Goal: Task Accomplishment & Management: Manage account settings

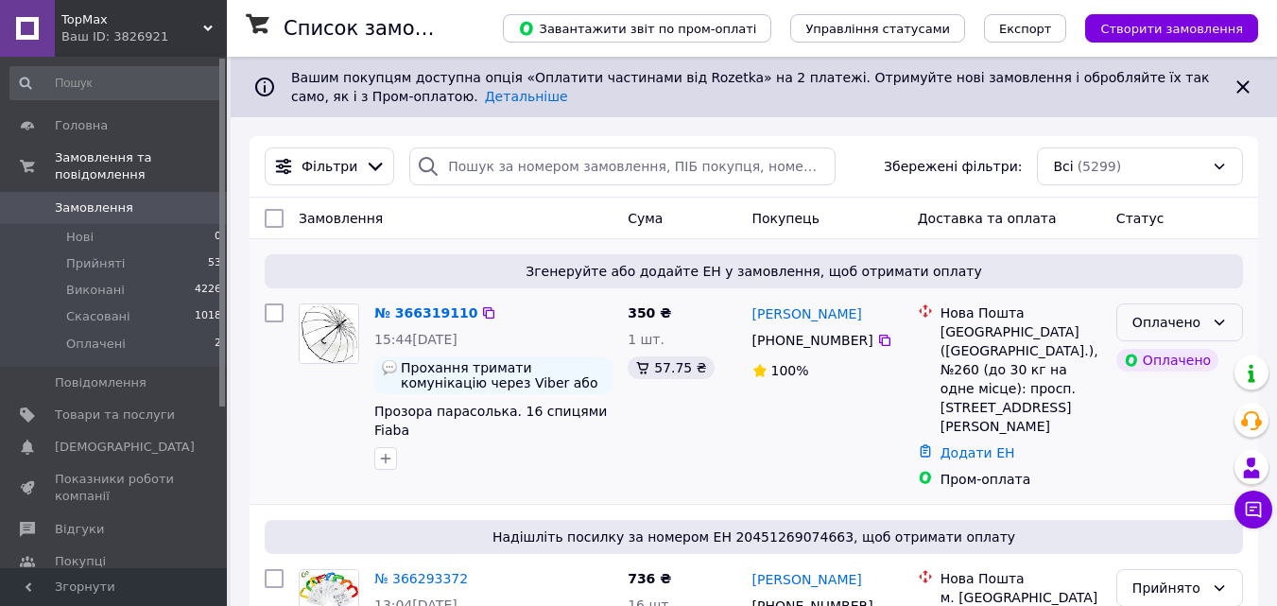
drag, startPoint x: 1215, startPoint y: 322, endPoint x: 1196, endPoint y: 335, distance: 22.5
click at [1213, 322] on icon at bounding box center [1218, 322] width 15 height 15
click at [1148, 366] on li "Прийнято" at bounding box center [1179, 364] width 125 height 34
click at [883, 339] on icon at bounding box center [884, 340] width 11 height 11
click at [877, 338] on icon at bounding box center [884, 340] width 15 height 15
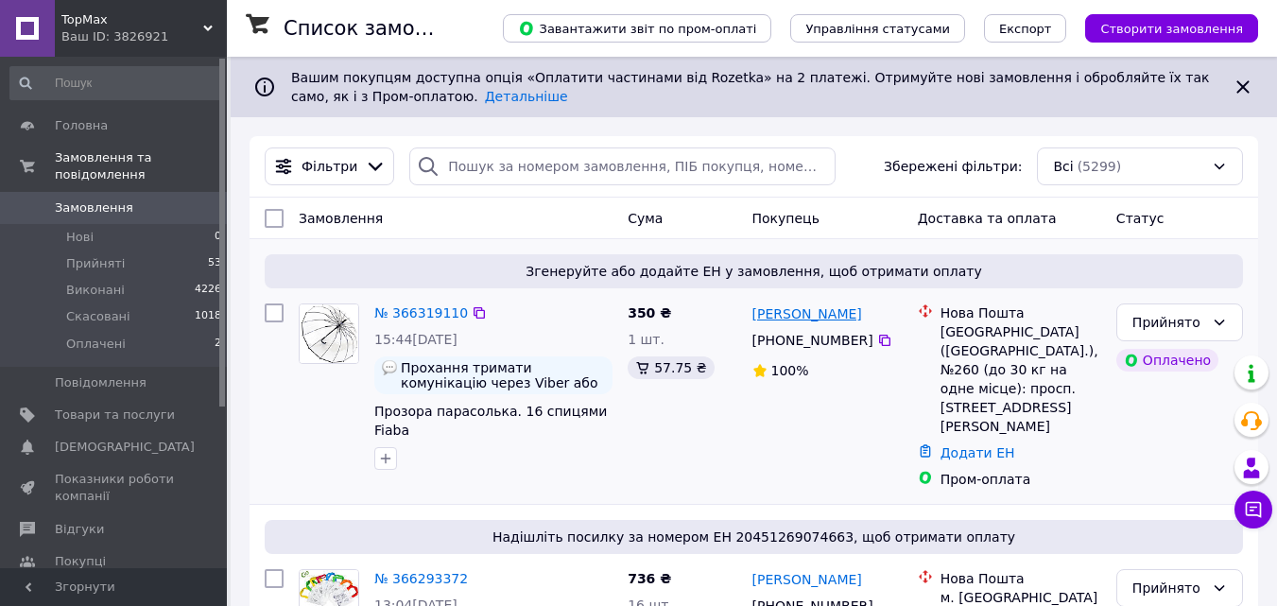
drag, startPoint x: 881, startPoint y: 319, endPoint x: 805, endPoint y: 308, distance: 76.4
click at [805, 308] on div "Максим Кисляченко" at bounding box center [827, 313] width 154 height 24
copy link "Кисляченко"
click at [817, 439] on div "Максим Кисляченко +380 99 160 43 22 100%" at bounding box center [827, 396] width 165 height 200
drag, startPoint x: 747, startPoint y: 308, endPoint x: 800, endPoint y: 319, distance: 54.1
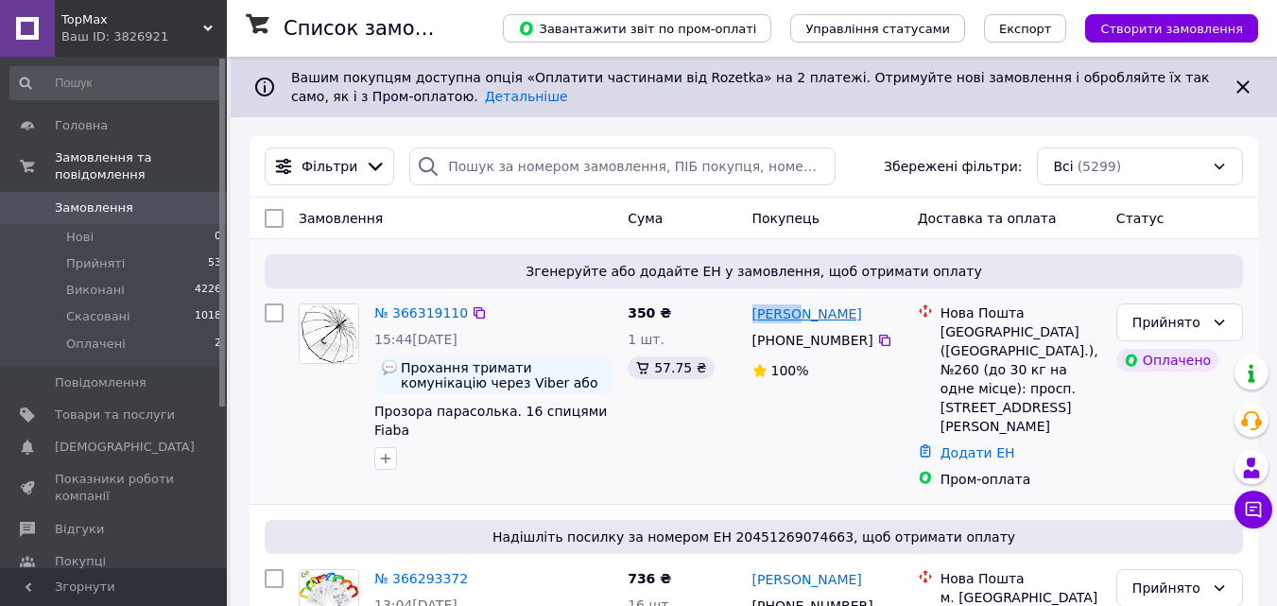
click at [800, 319] on div "Максим Кисляченко +380 99 160 43 22 100%" at bounding box center [827, 396] width 165 height 200
copy link "Максим"
click at [982, 445] on link "Додати ЕН" at bounding box center [977, 452] width 75 height 15
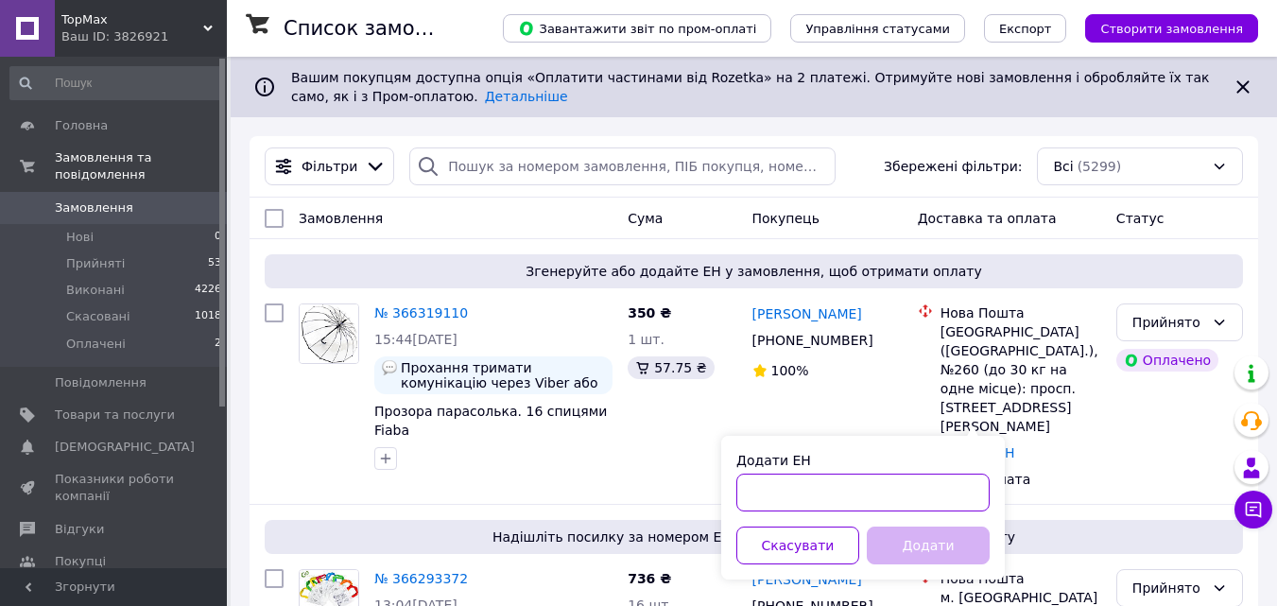
click at [877, 483] on input "Додати ЕН" at bounding box center [862, 492] width 253 height 38
paste input "20451269155065"
type input "20451269155065"
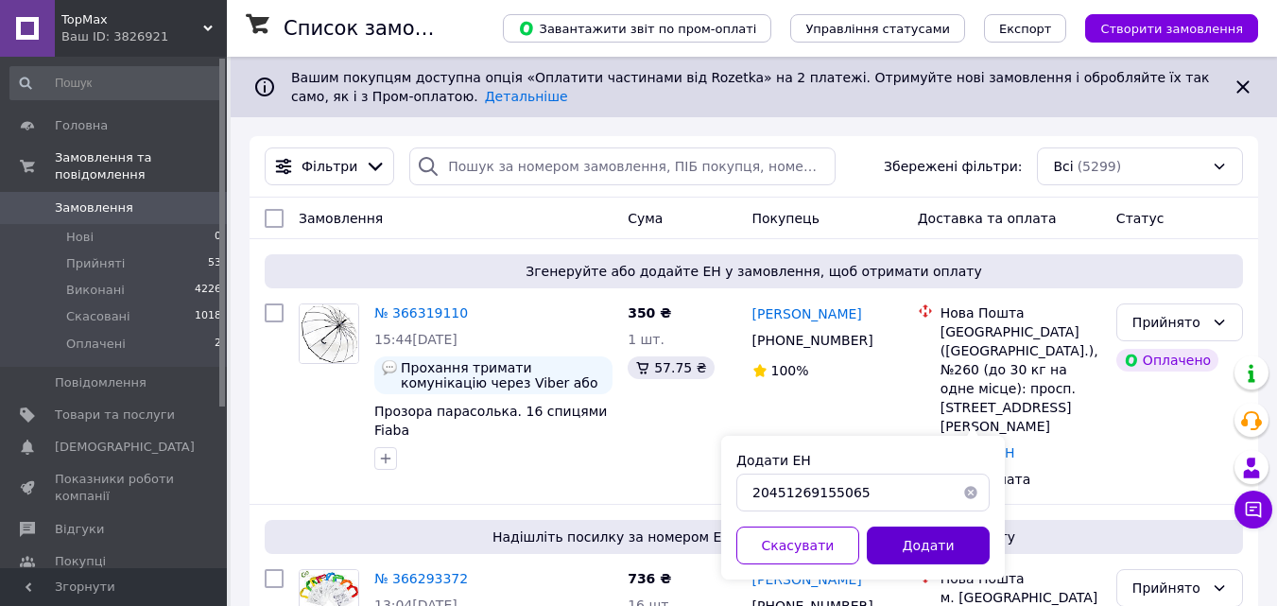
click at [943, 541] on button "Додати" at bounding box center [928, 545] width 123 height 38
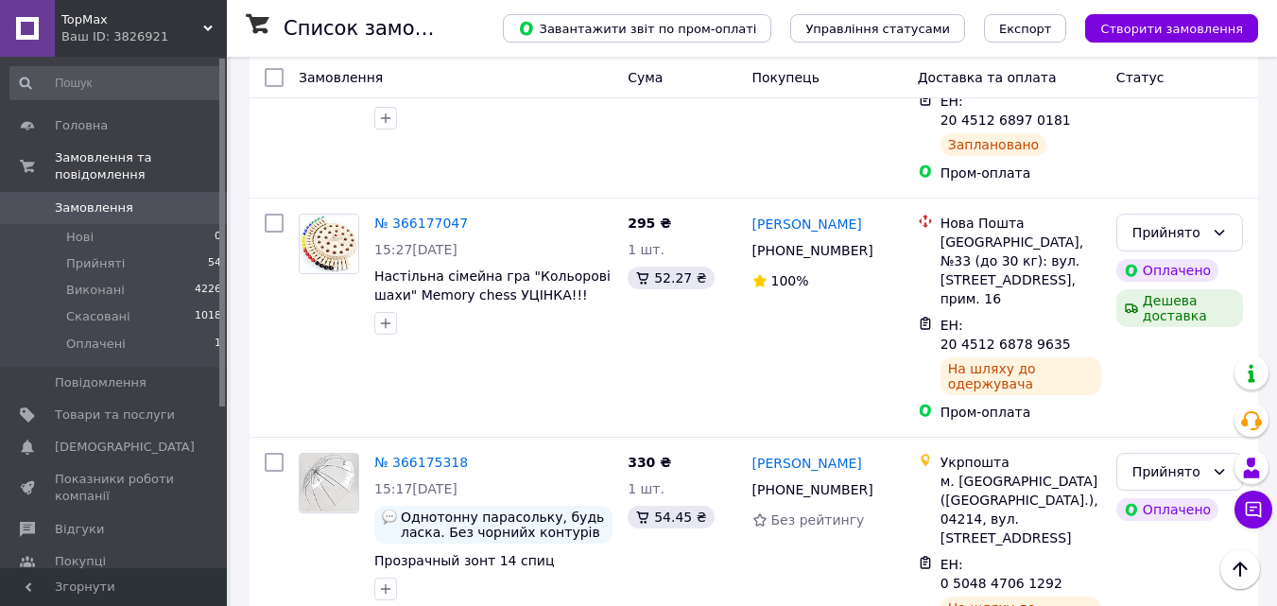
scroll to position [2048, 0]
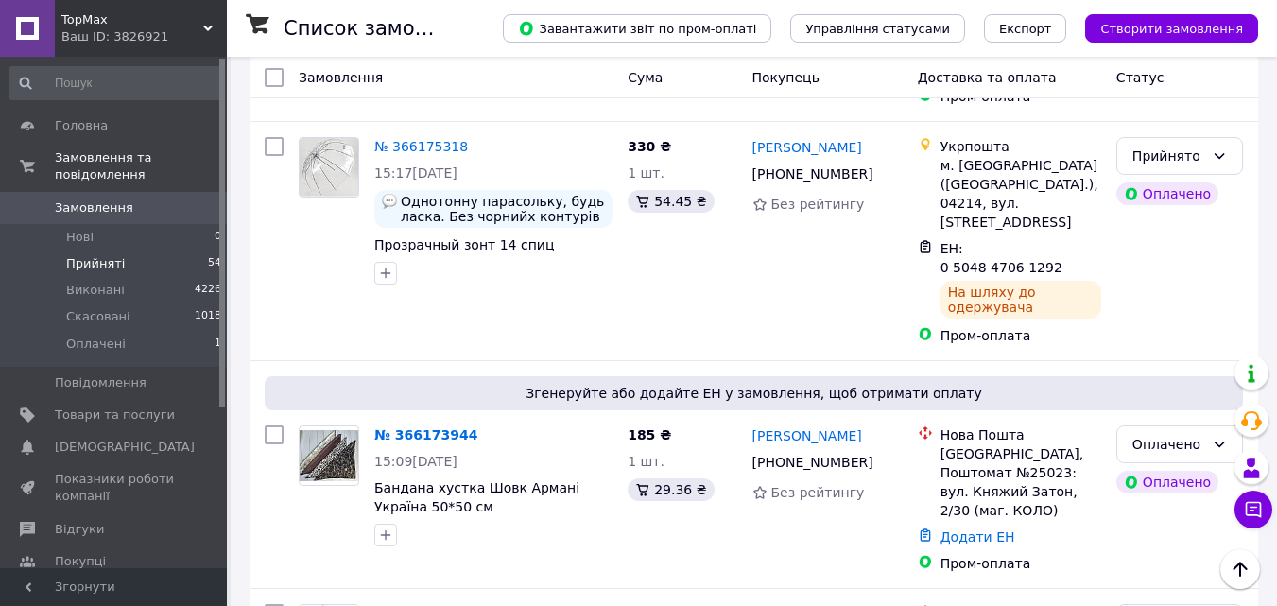
click at [131, 250] on li "Прийняті 54" at bounding box center [116, 263] width 232 height 26
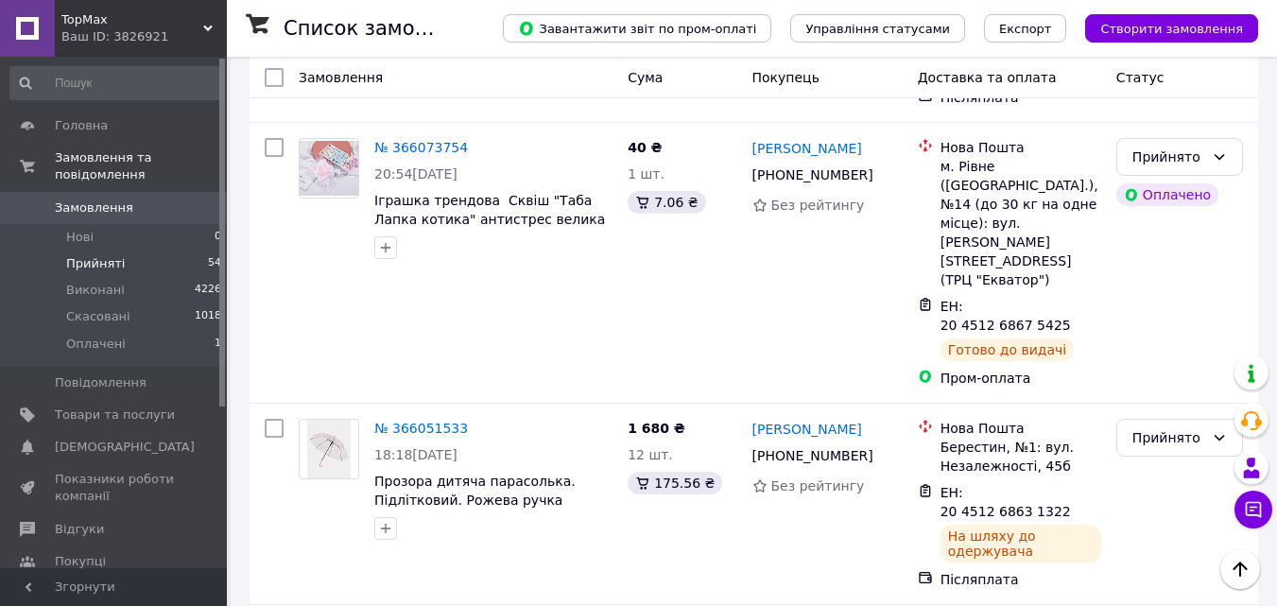
scroll to position [3961, 0]
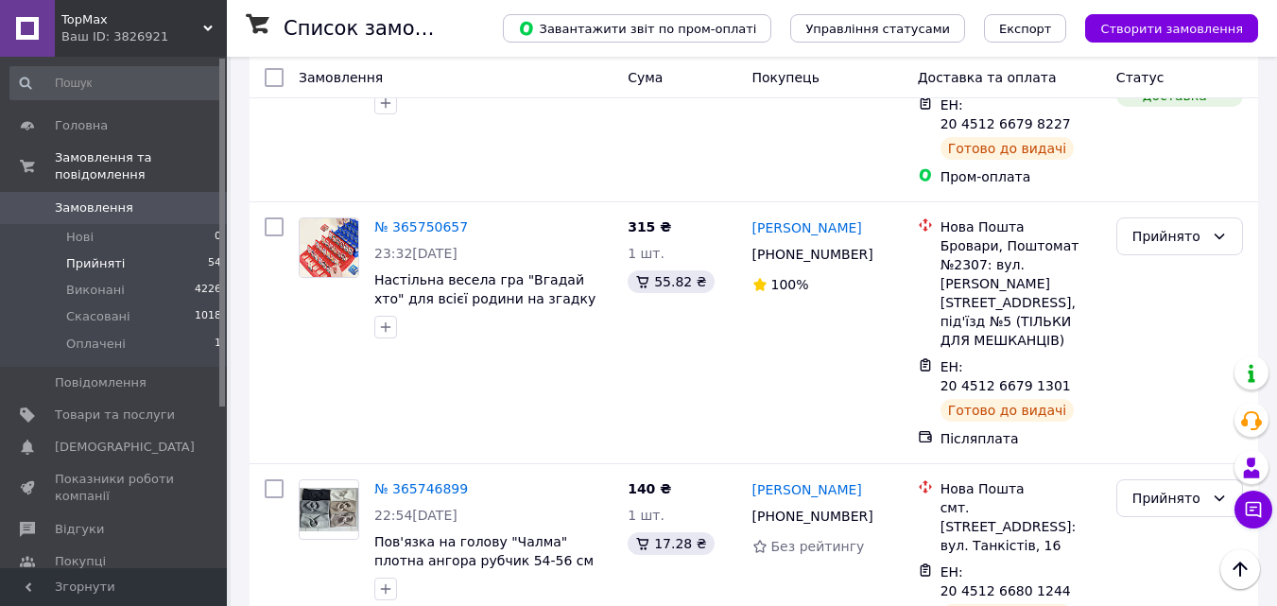
scroll to position [2362, 0]
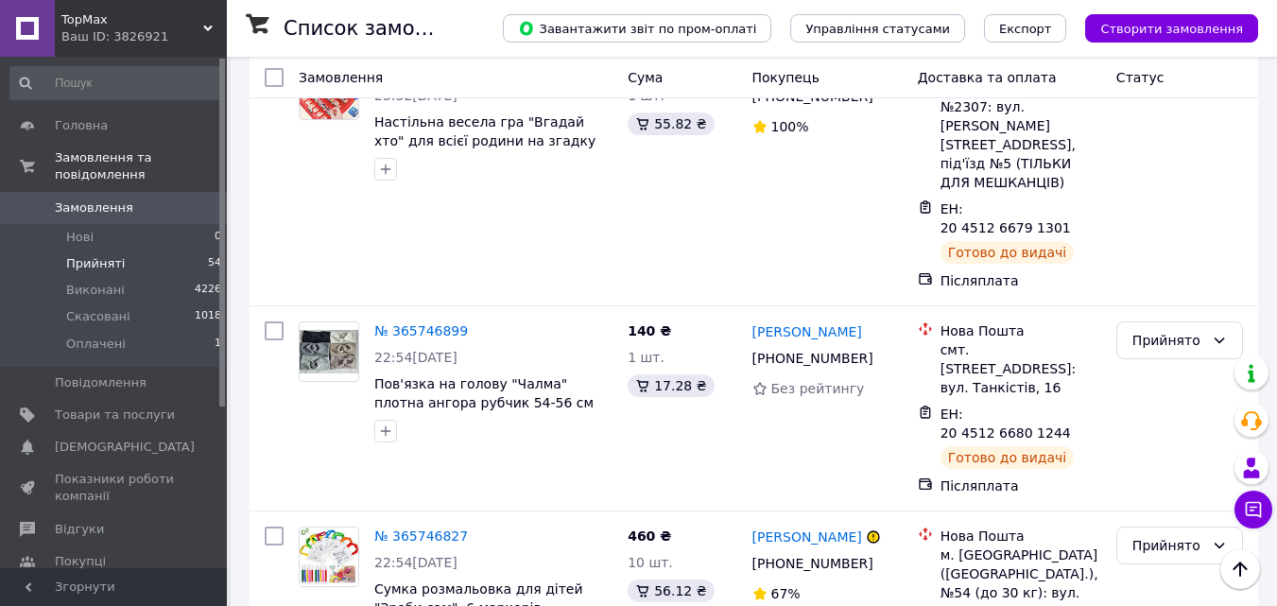
click at [1176, 344] on li "Виконано" at bounding box center [1179, 353] width 125 height 34
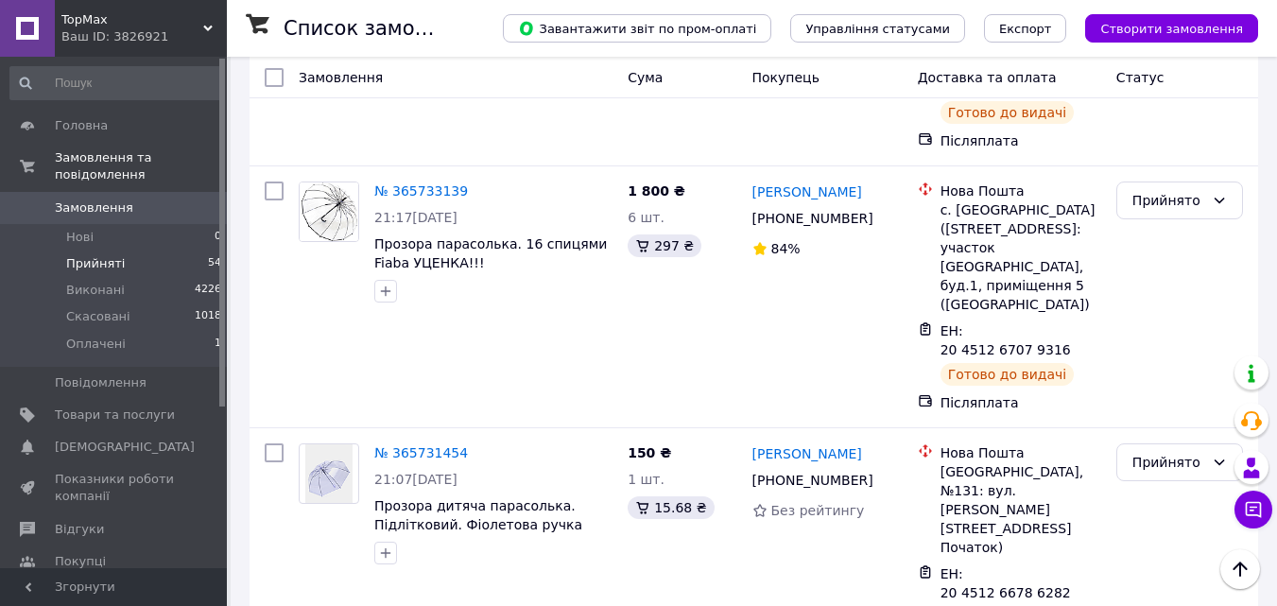
scroll to position [3693, 0]
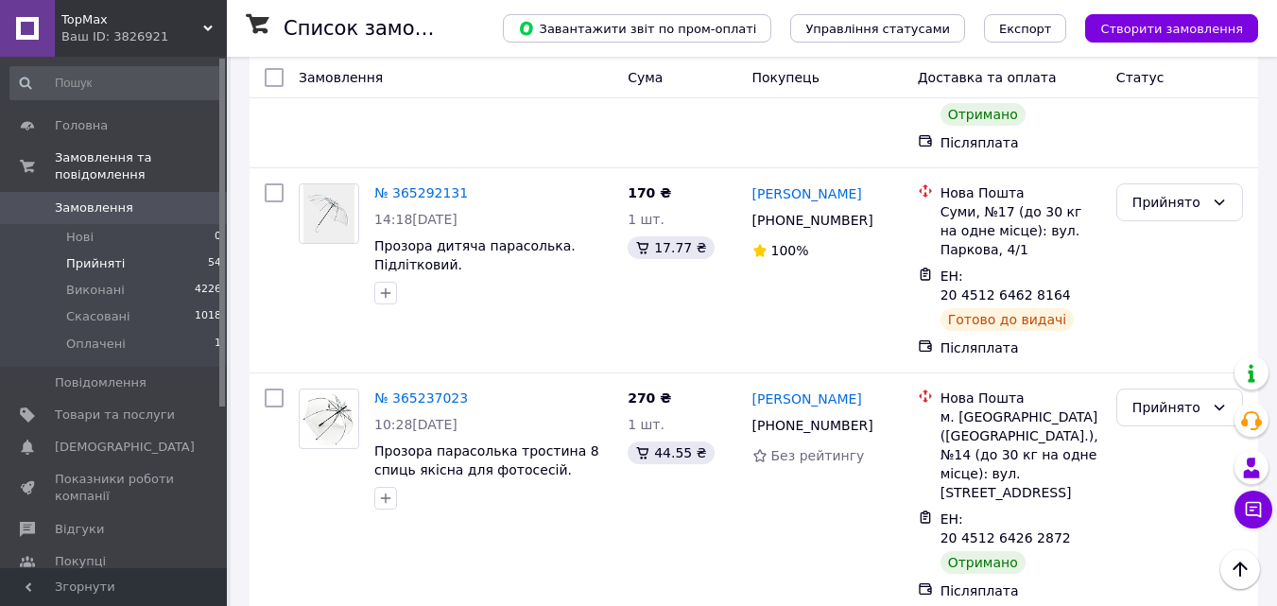
scroll to position [2362, 0]
